Goal: Communication & Community: Answer question/provide support

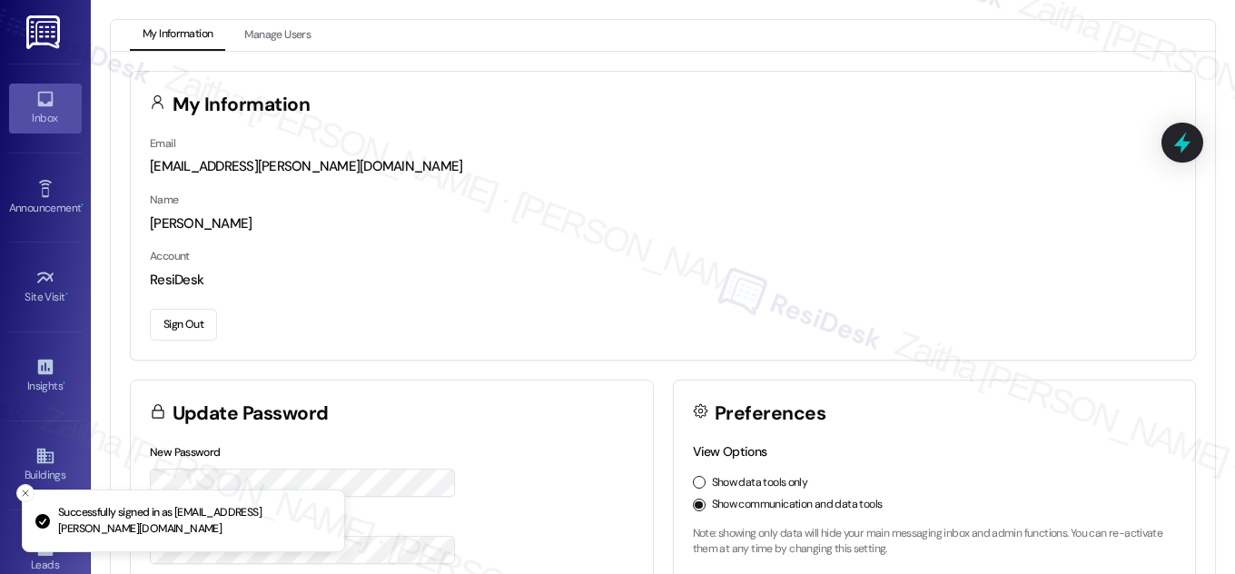
click at [53, 101] on link "Inbox" at bounding box center [45, 108] width 73 height 49
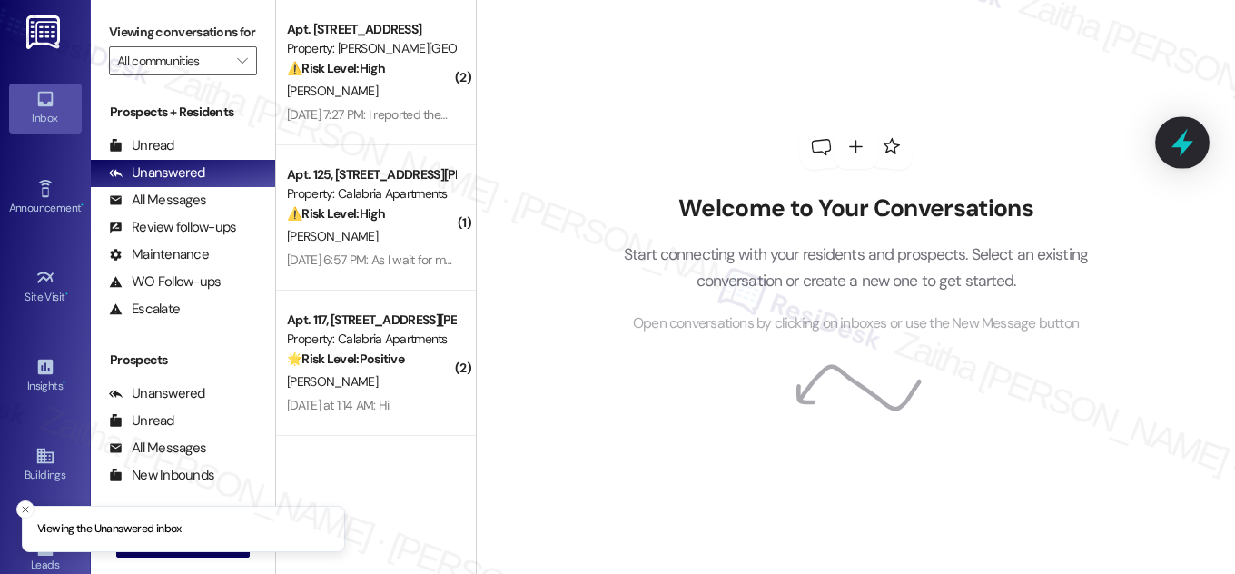
click at [1178, 148] on icon at bounding box center [1181, 142] width 31 height 31
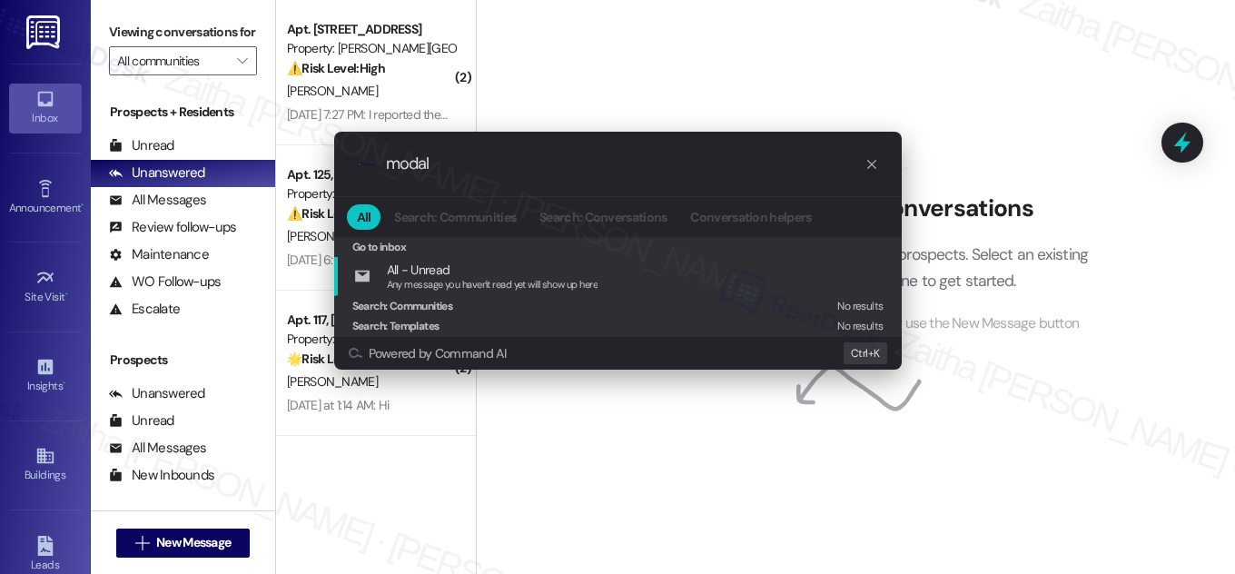
type input "modal"
click at [853, 62] on div ".cls-1{fill:#0a055f;}.cls-2{fill:#0cc4c4;} resideskLogoBlueOrange modal All Sea…" at bounding box center [617, 287] width 1235 height 574
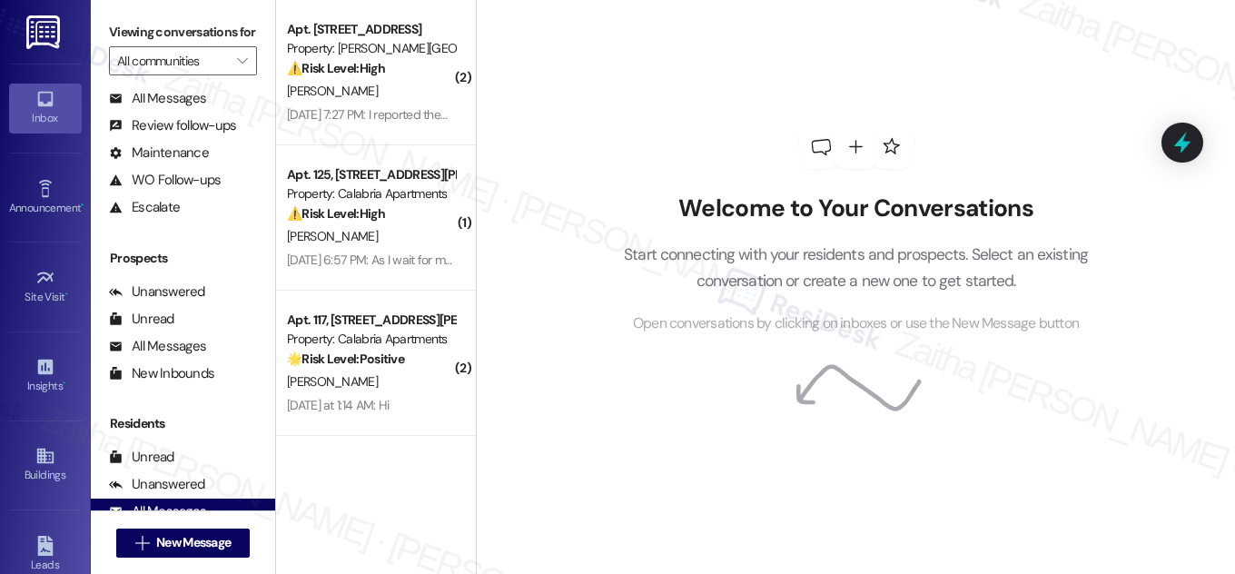
scroll to position [240, 0]
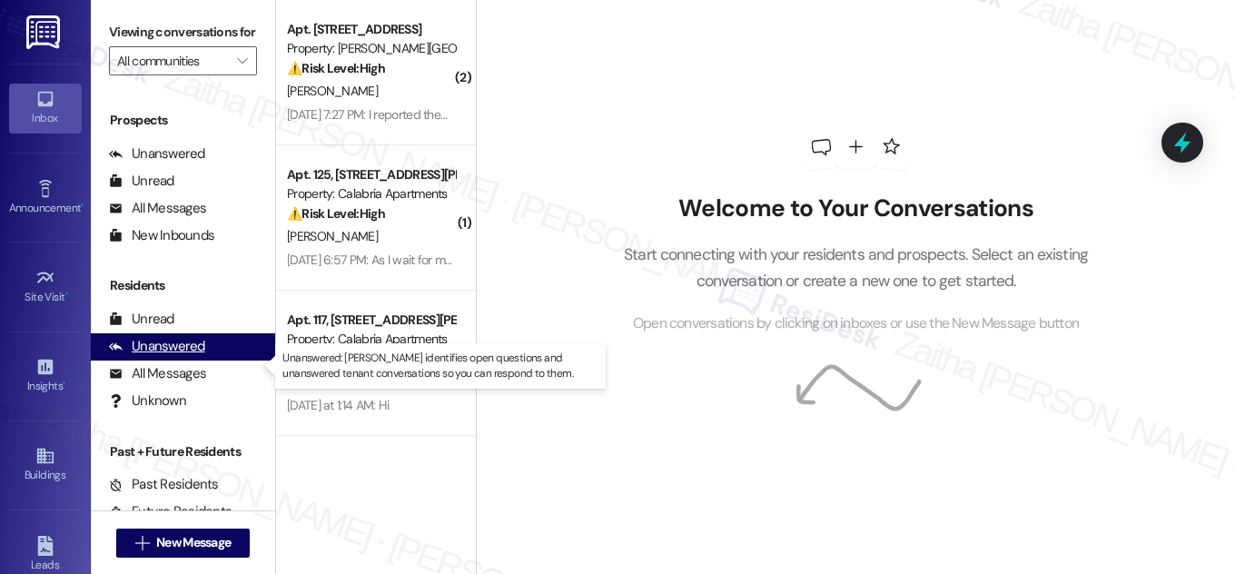
click at [163, 356] on div "Unanswered" at bounding box center [157, 346] width 96 height 19
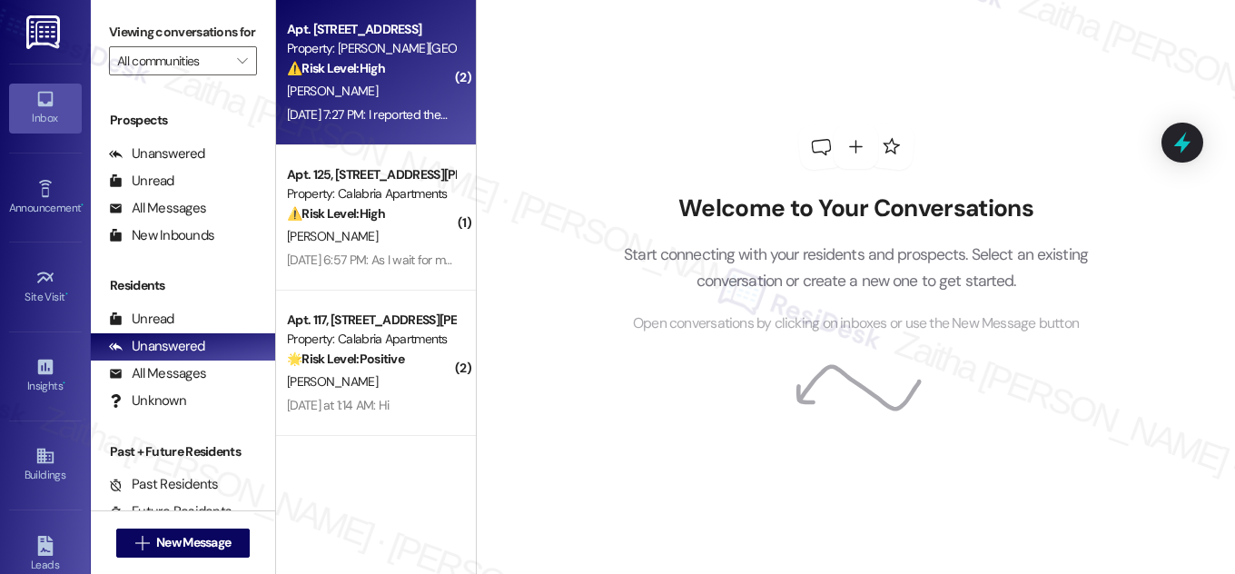
click at [396, 93] on div "[PERSON_NAME]" at bounding box center [371, 91] width 172 height 23
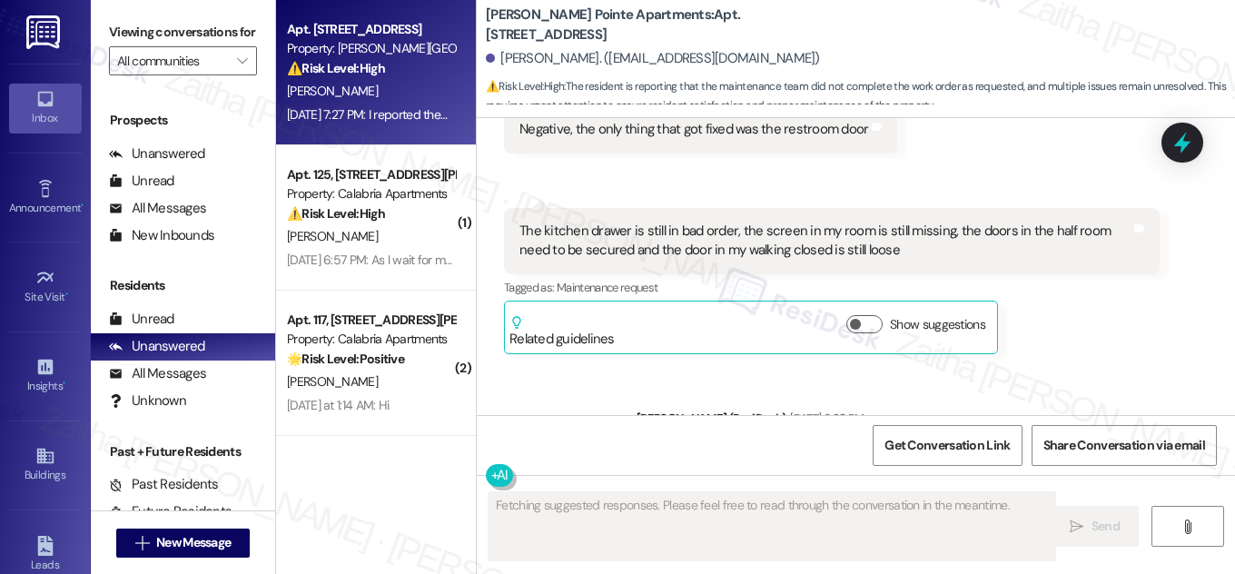
scroll to position [12870, 0]
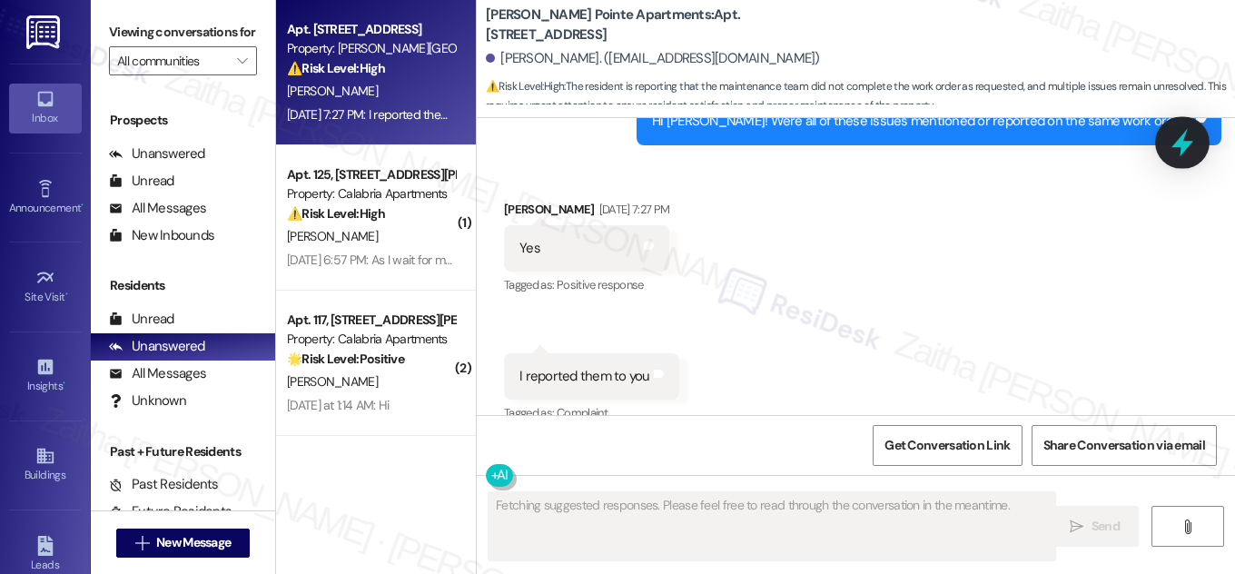
click at [1186, 139] on icon at bounding box center [1181, 142] width 31 height 31
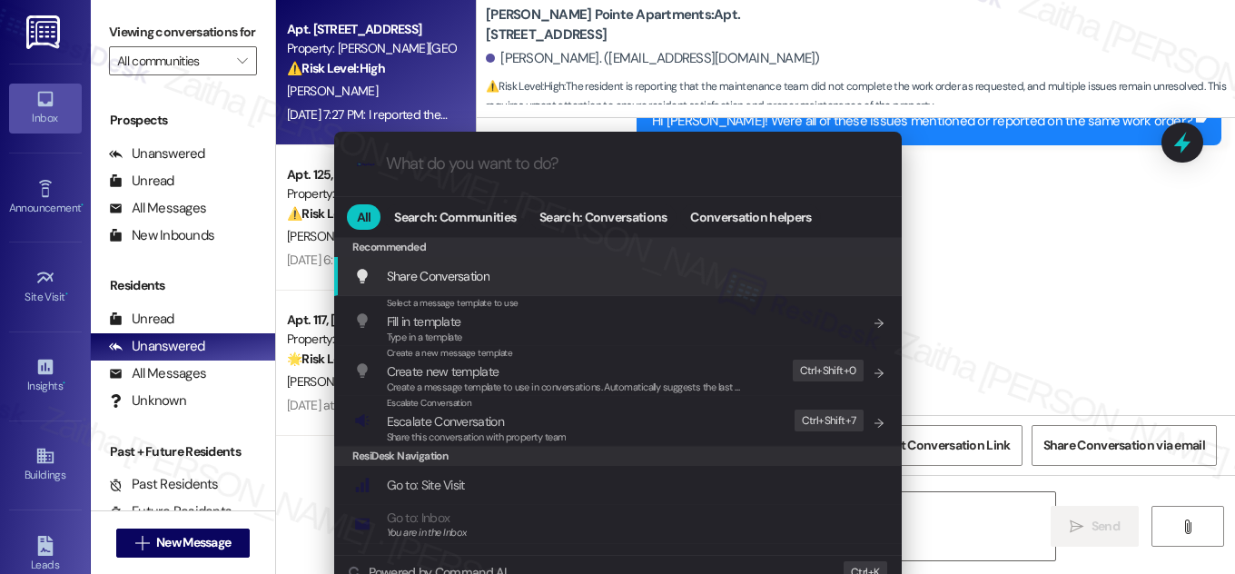
type textarea "Hey {{first_name}}, I'm so sorry to hear"
type input "m"
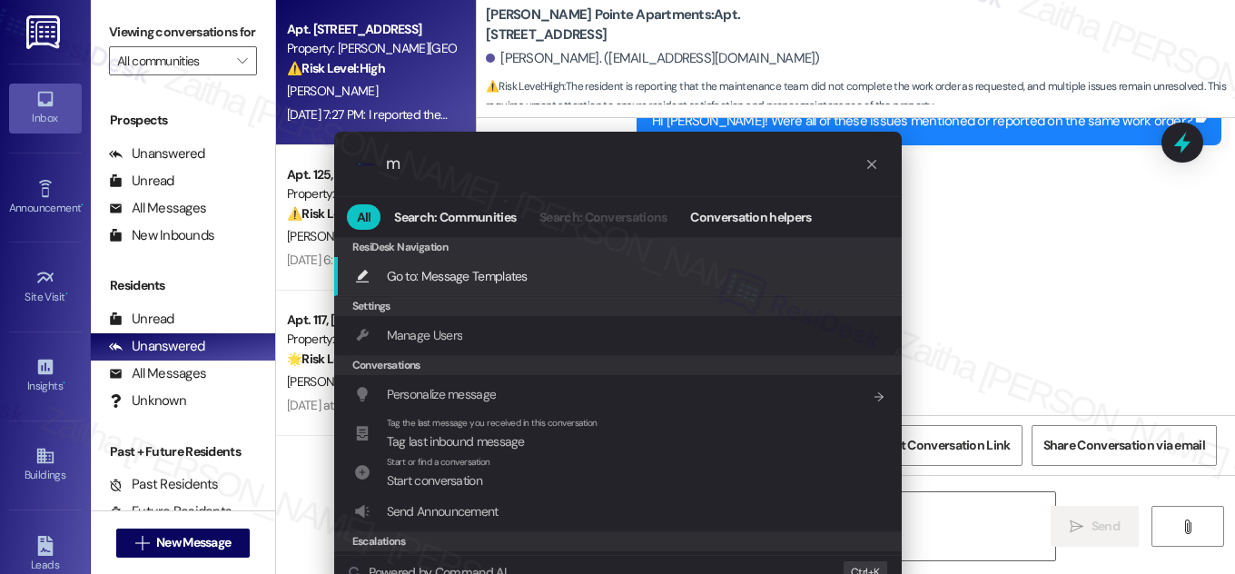
type textarea "Hey {{first_name}}, I'm so sorry to hear that those items weren't all fixed"
type input "mo"
type textarea "Hey {{first_name}}, I'm so sorry to hear that those items weren't all fixed on"
type input "mod"
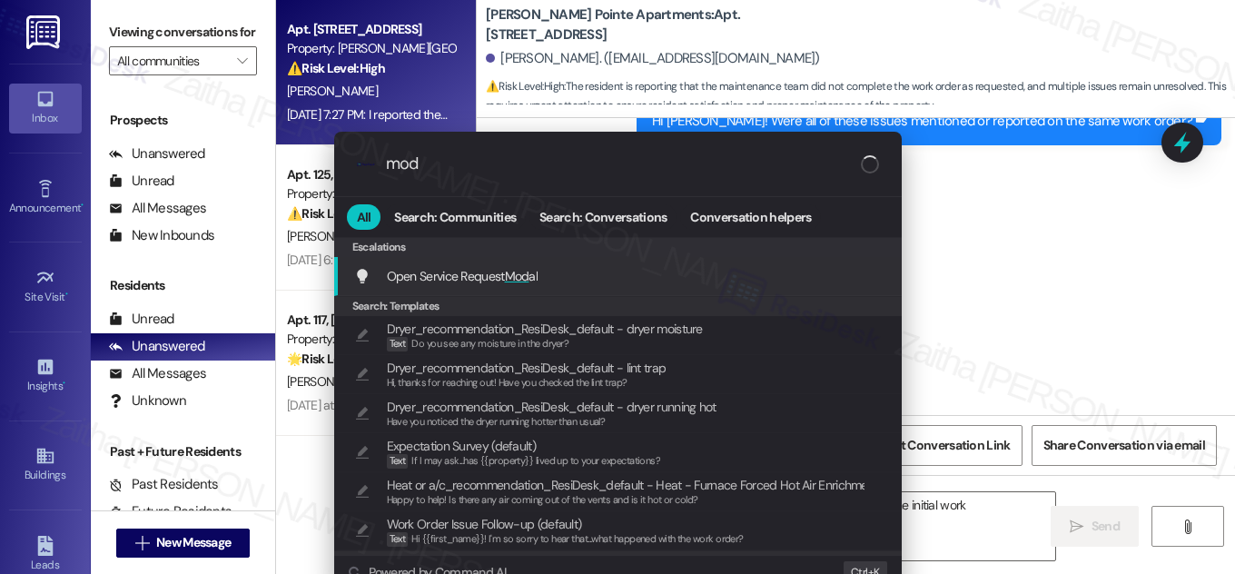
type textarea "Hey {{first_name}}, I'm so sorry to hear that those items weren't all fixed on …"
type input "moda"
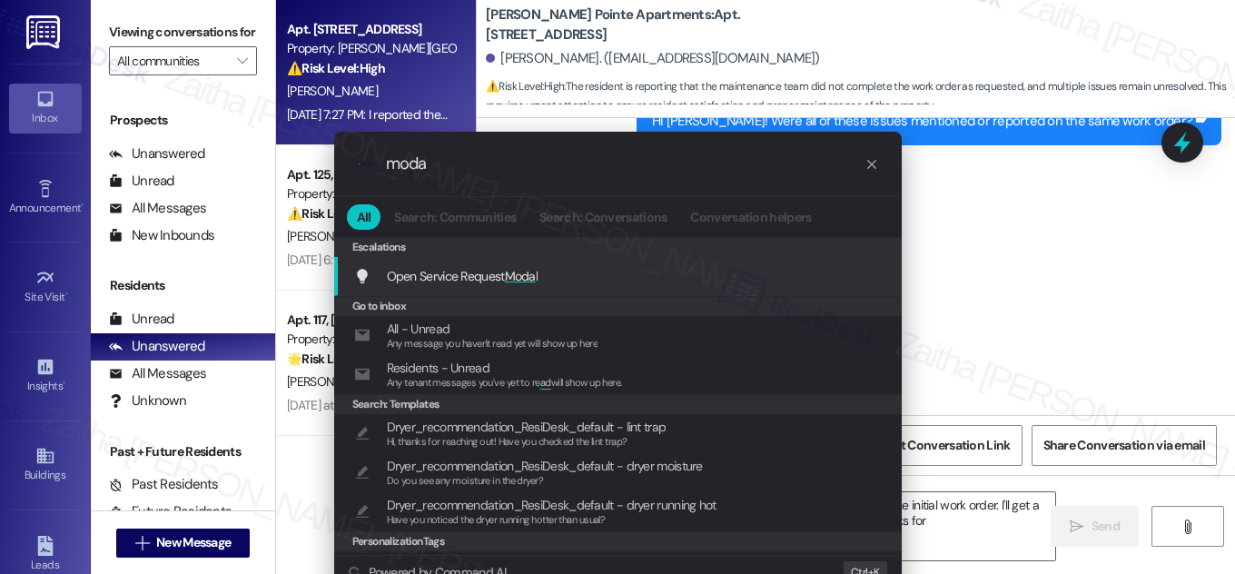
type textarea "Hey {{first_name}}, I'm so sorry to hear that those items weren't all fixed on …"
type input "modal"
type textarea "Hey {{first_name}}, I'm so sorry to hear that those items weren't all fixed on …"
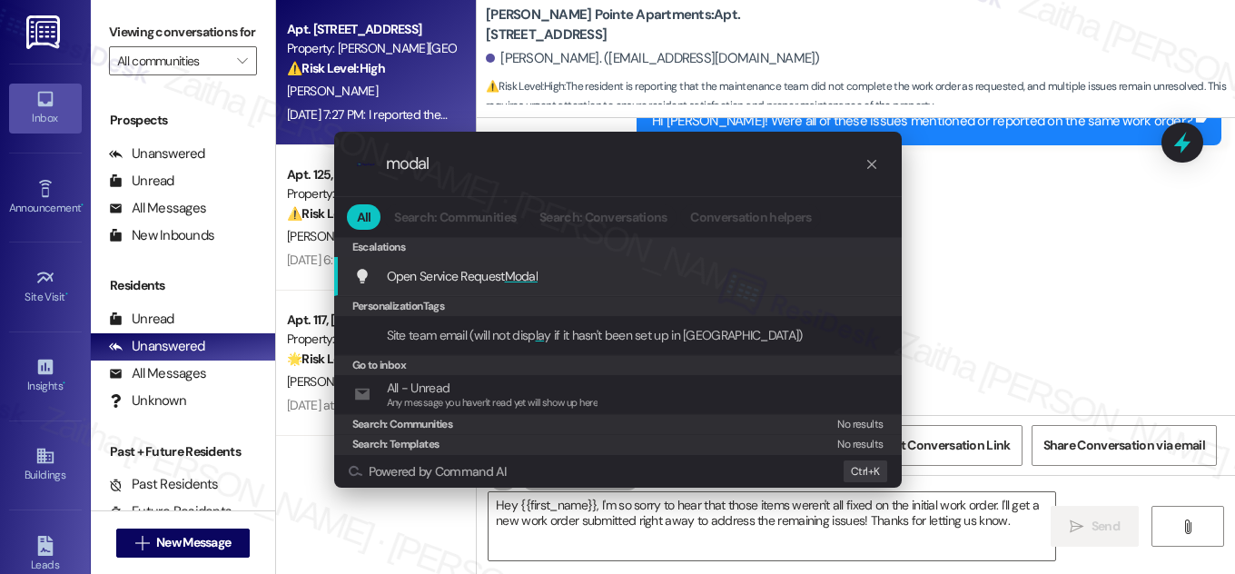
type input "modal"
click at [530, 275] on span "Modal" at bounding box center [522, 276] width 34 height 16
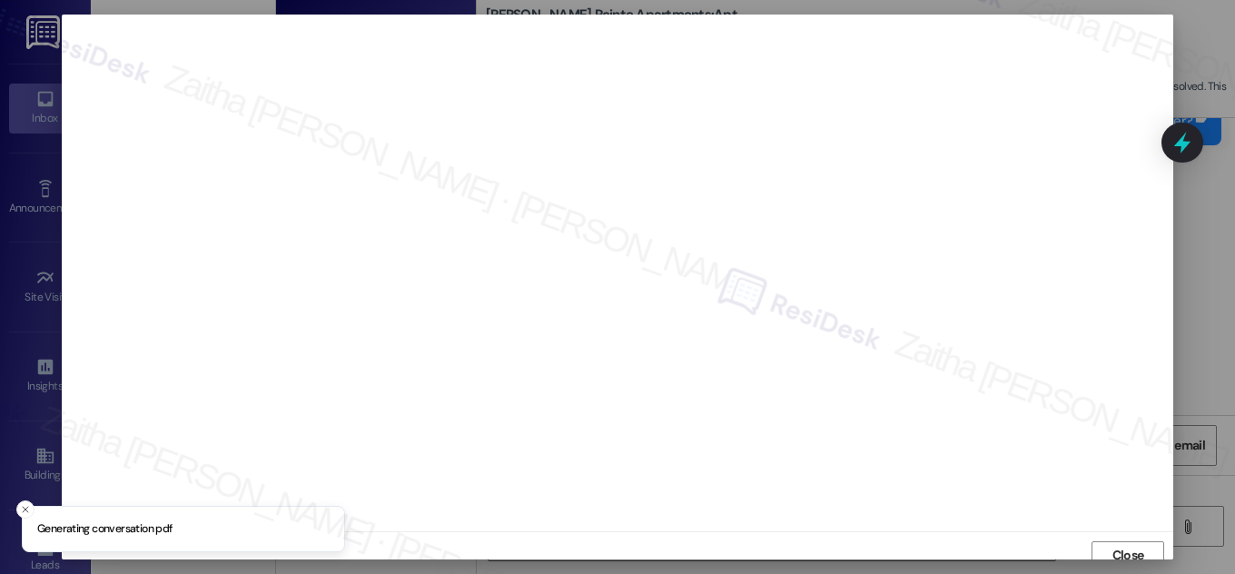
scroll to position [10, 0]
click at [1115, 542] on span "Close" at bounding box center [1128, 545] width 32 height 19
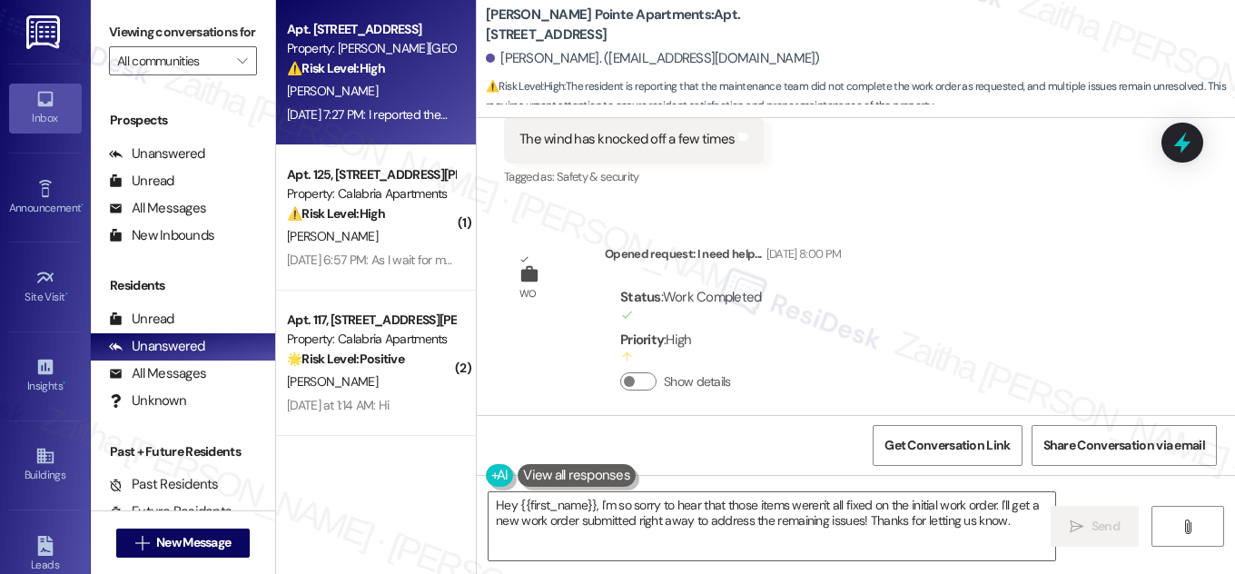
scroll to position [10724, 0]
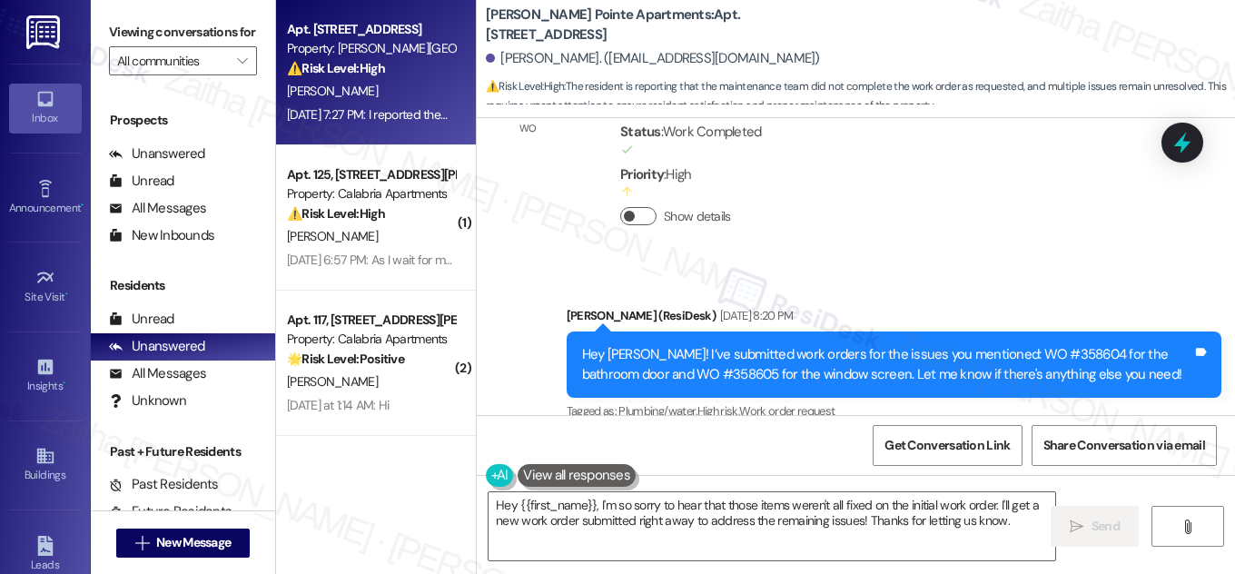
click at [646, 207] on button "Show details" at bounding box center [638, 216] width 36 height 18
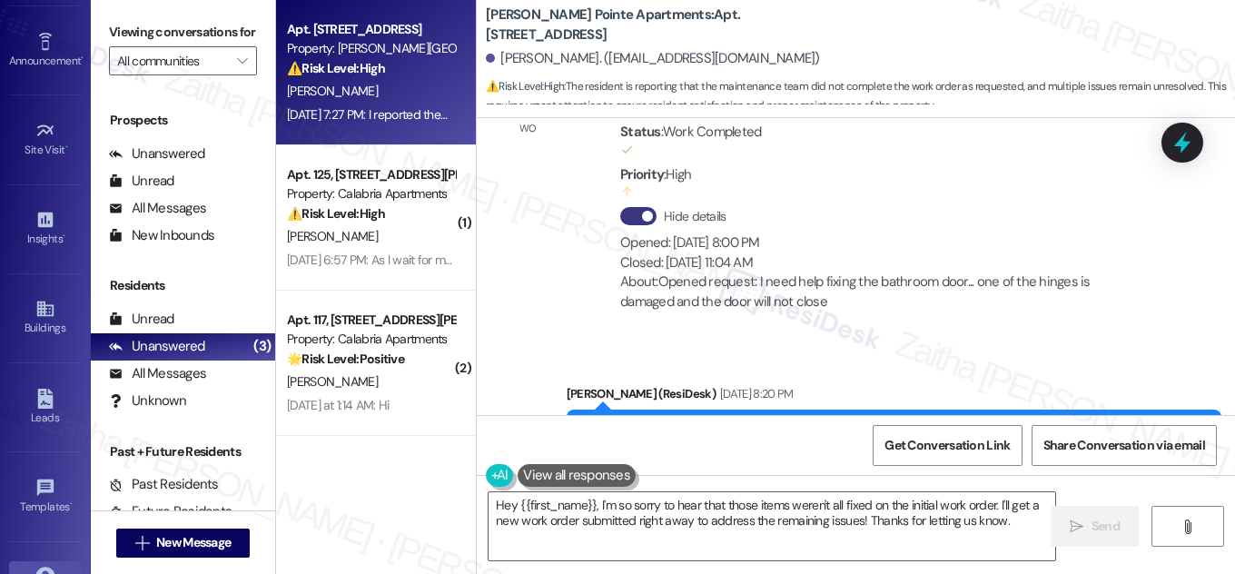
scroll to position [285, 0]
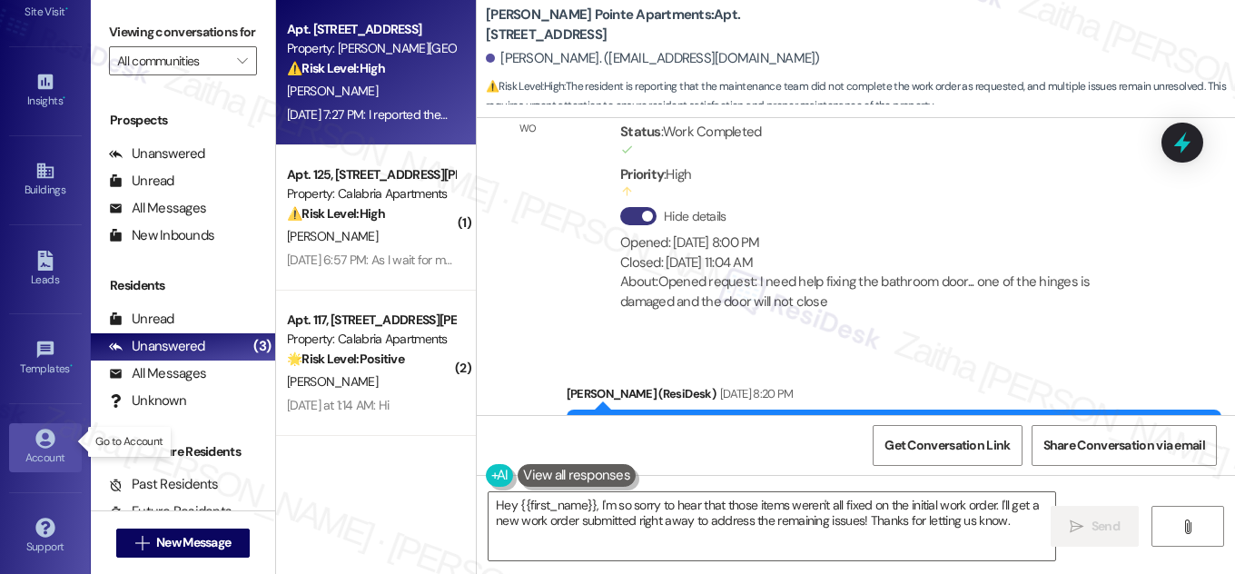
click at [36, 450] on div "Account" at bounding box center [45, 457] width 91 height 18
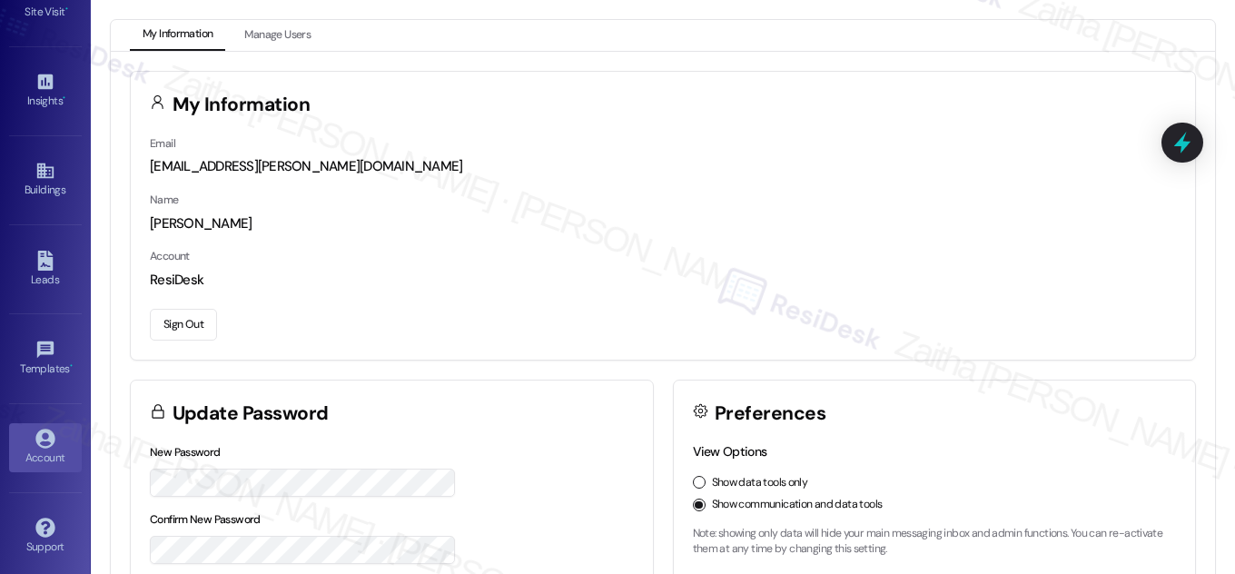
click at [182, 321] on button "Sign Out" at bounding box center [183, 325] width 67 height 32
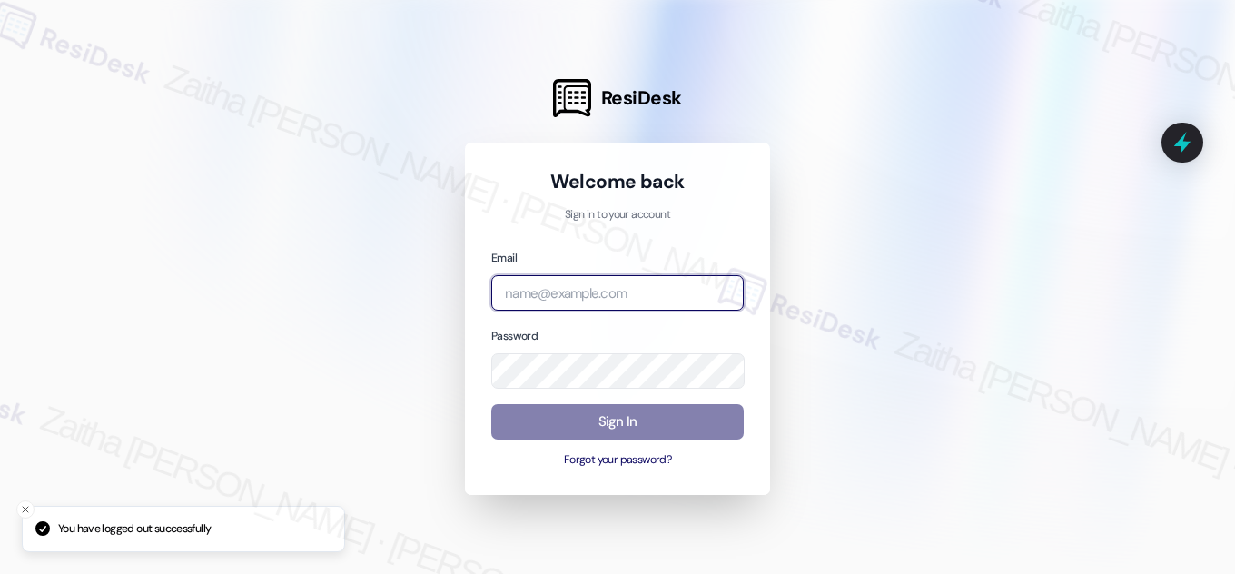
click at [614, 293] on input "email" at bounding box center [617, 292] width 252 height 35
type input "automated-surveys-park_properties-zaitha.mae.[PERSON_NAME]@park_[DOMAIN_NAME]"
